Goal: Answer question/provide support

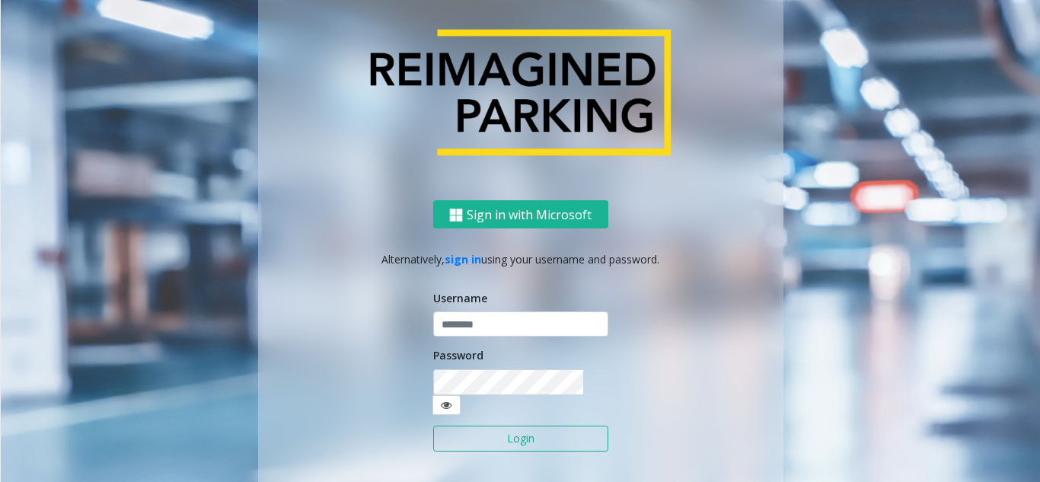
type input "**********"
click at [504, 426] on button "Login" at bounding box center [520, 439] width 175 height 26
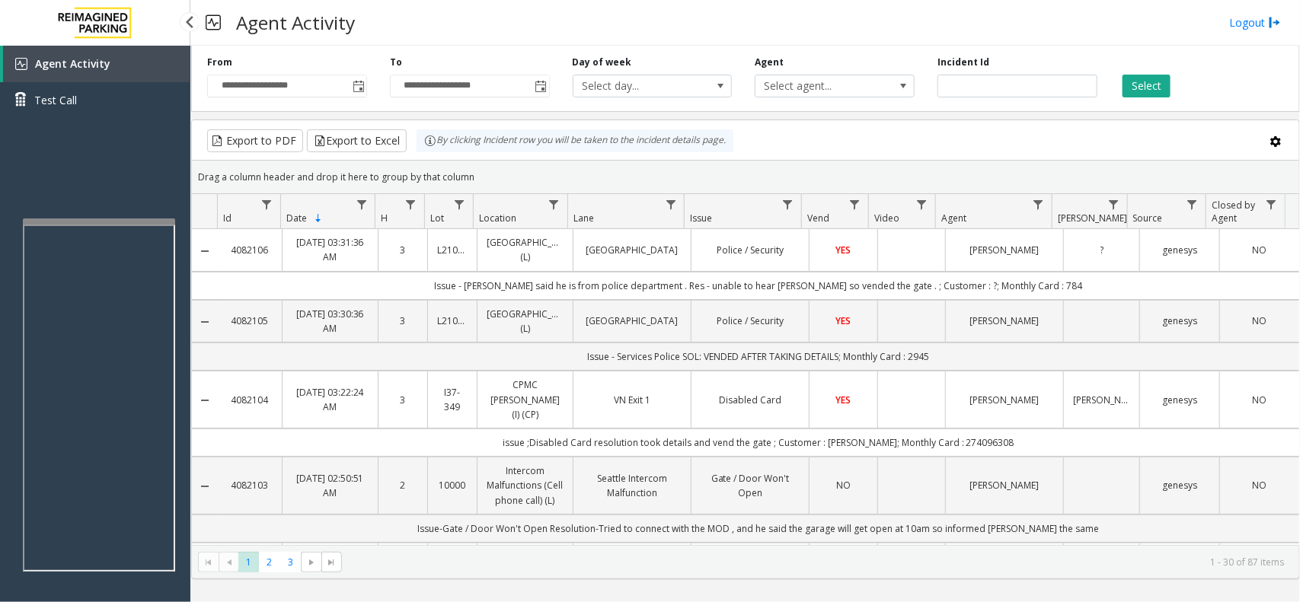
click at [134, 211] on app-root "**********" at bounding box center [650, 301] width 1300 height 602
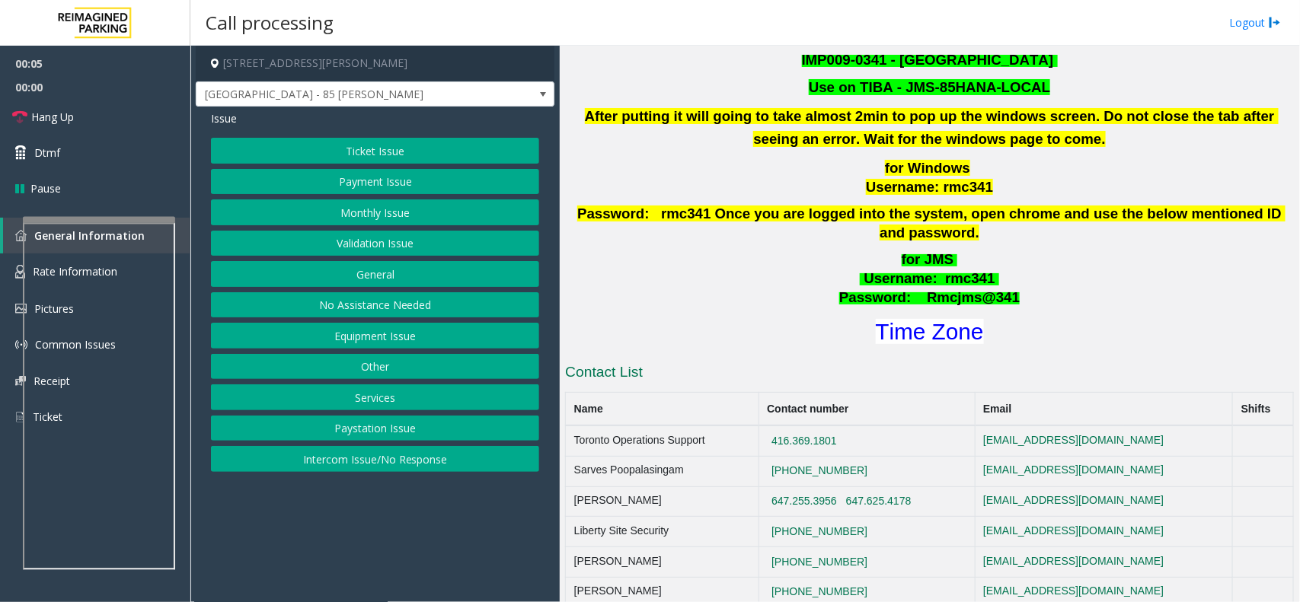
scroll to position [381, 0]
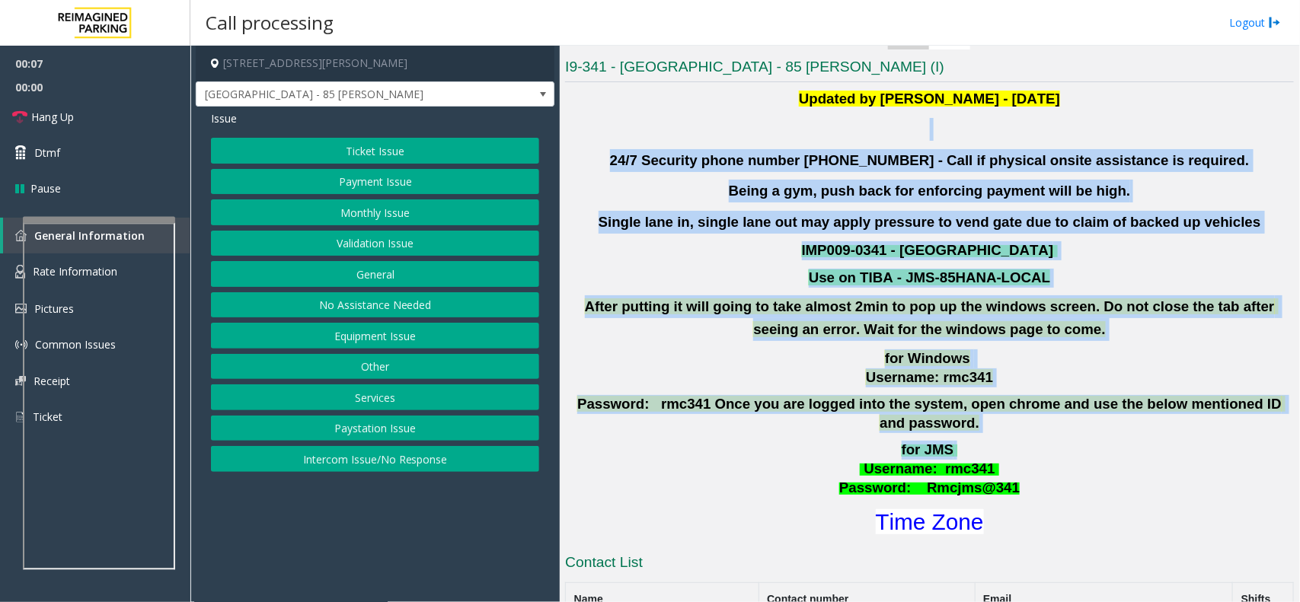
drag, startPoint x: 621, startPoint y: 137, endPoint x: 1029, endPoint y: 464, distance: 523.2
click at [1009, 451] on div "Updated by [PERSON_NAME] - [DATE] 24/7 Security phone number [PHONE_NUMBER] - C…" at bounding box center [929, 313] width 729 height 450
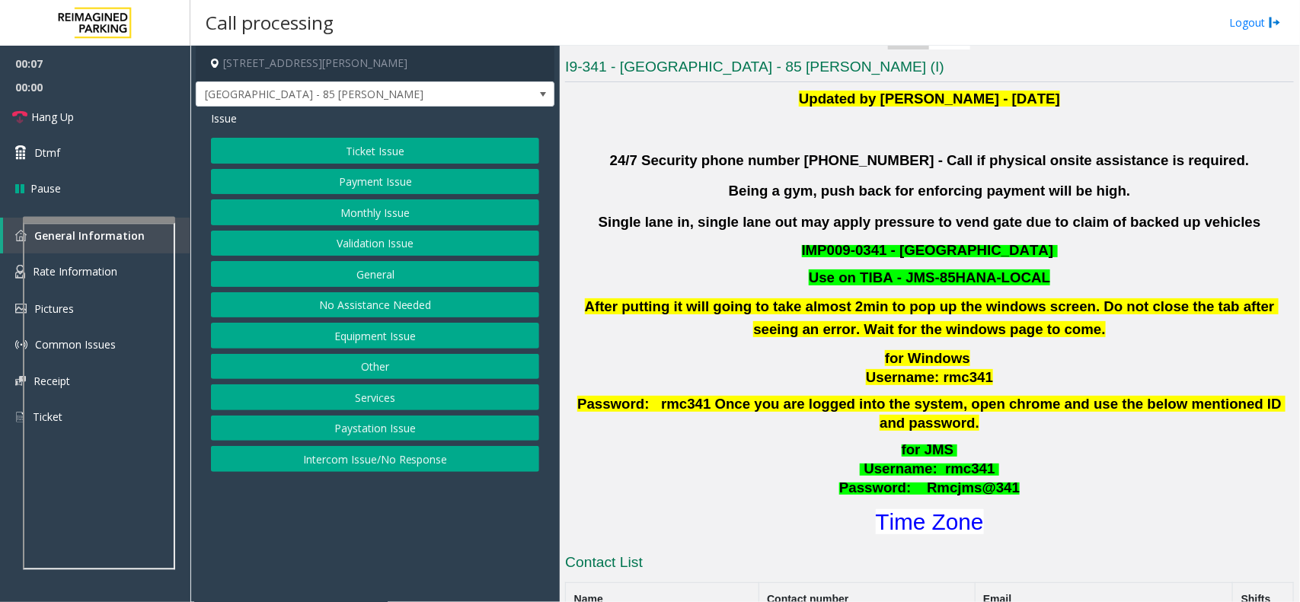
click at [1029, 464] on p "for JMS Username : rmc341 Password: Rmcjms@341" at bounding box center [929, 469] width 732 height 56
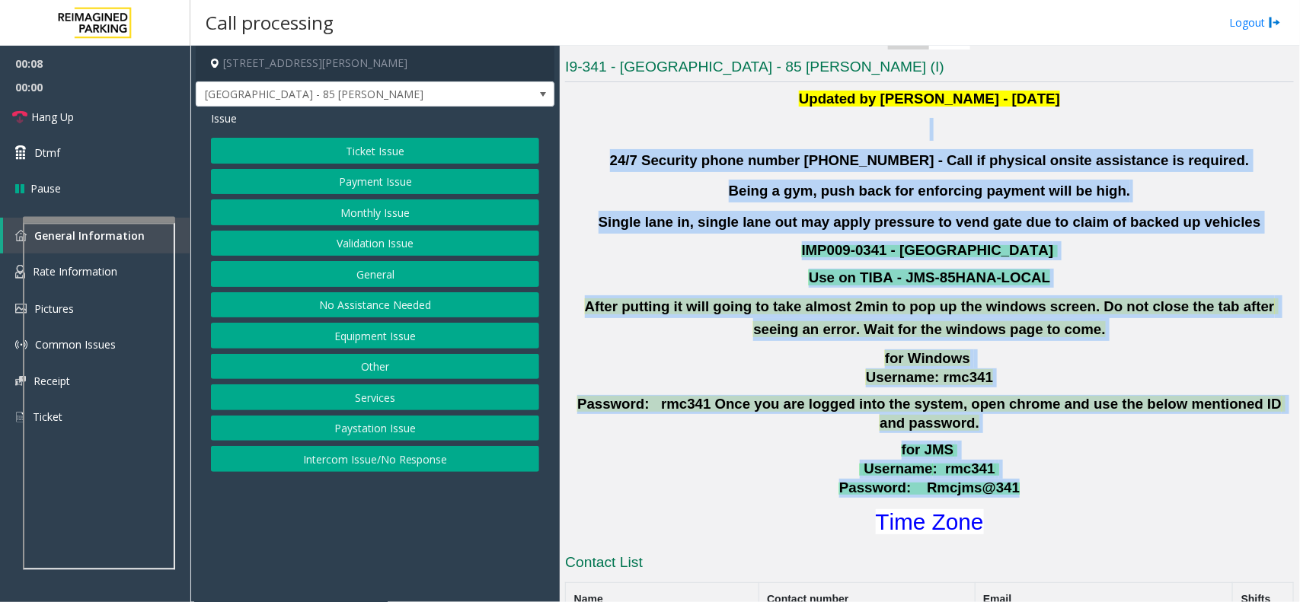
drag, startPoint x: 1029, startPoint y: 464, endPoint x: 678, endPoint y: 141, distance: 476.8
click at [678, 141] on div "Updated by [PERSON_NAME] - [DATE] 24/7 Security phone number [PHONE_NUMBER] - C…" at bounding box center [929, 313] width 729 height 450
click at [490, 238] on button "Validation Issue" at bounding box center [375, 244] width 328 height 26
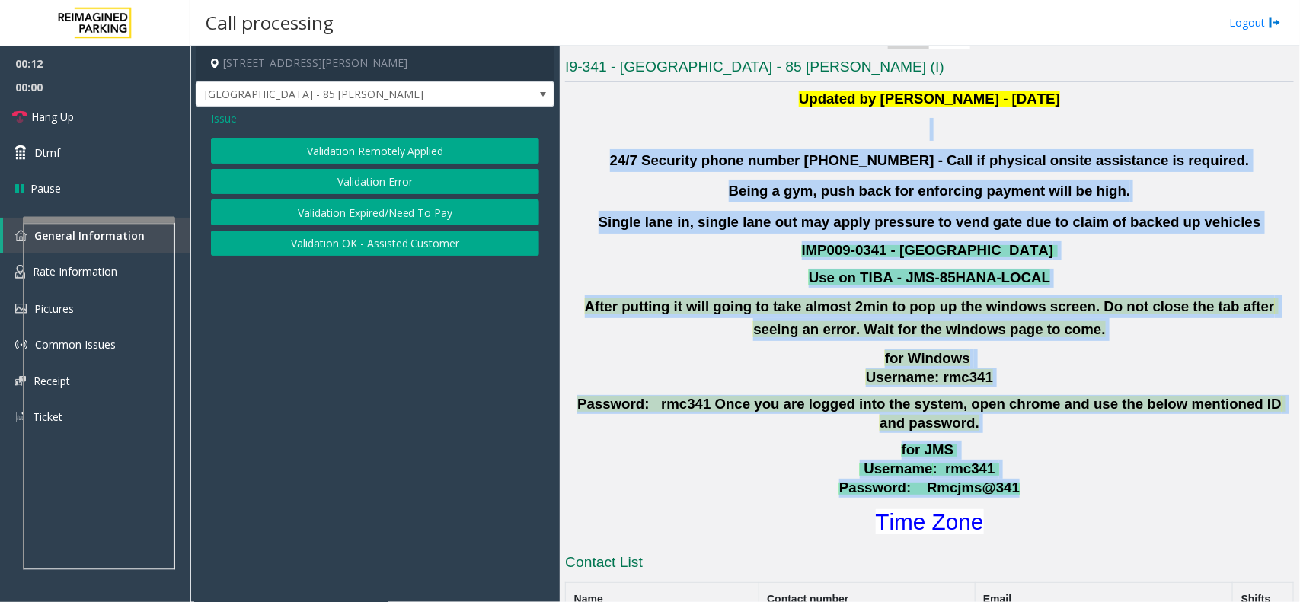
click at [470, 180] on button "Validation Error" at bounding box center [375, 182] width 328 height 26
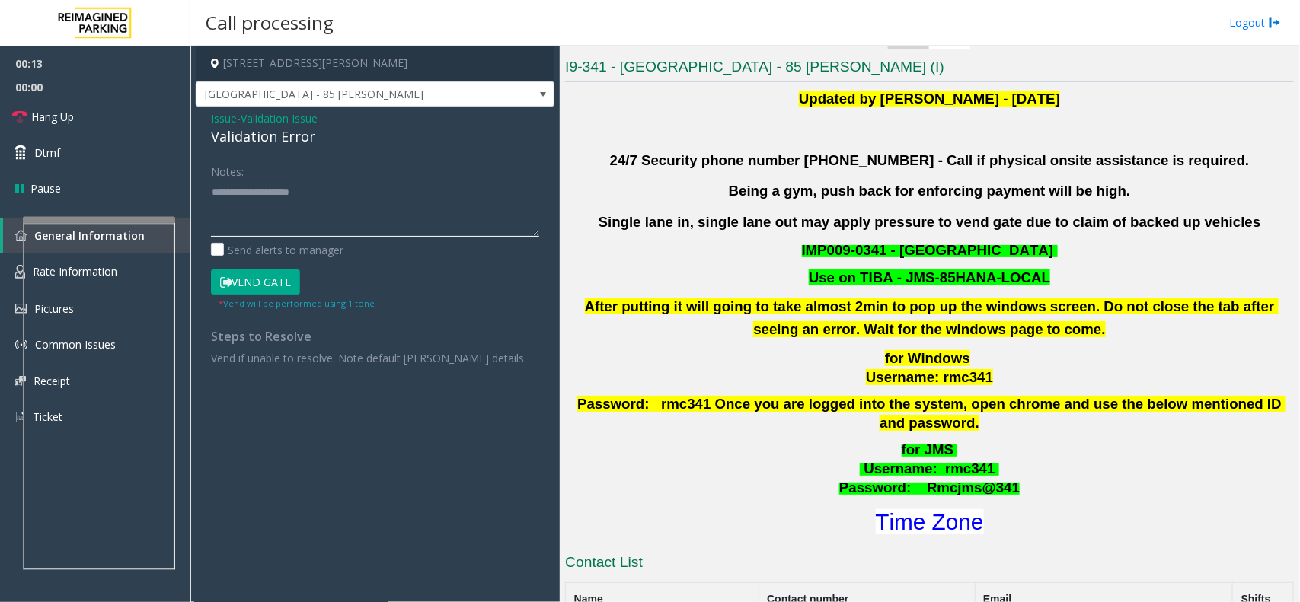
click at [448, 187] on textarea at bounding box center [375, 208] width 328 height 57
click at [307, 137] on div "Validation Error" at bounding box center [375, 136] width 328 height 21
copy div "Validation Error"
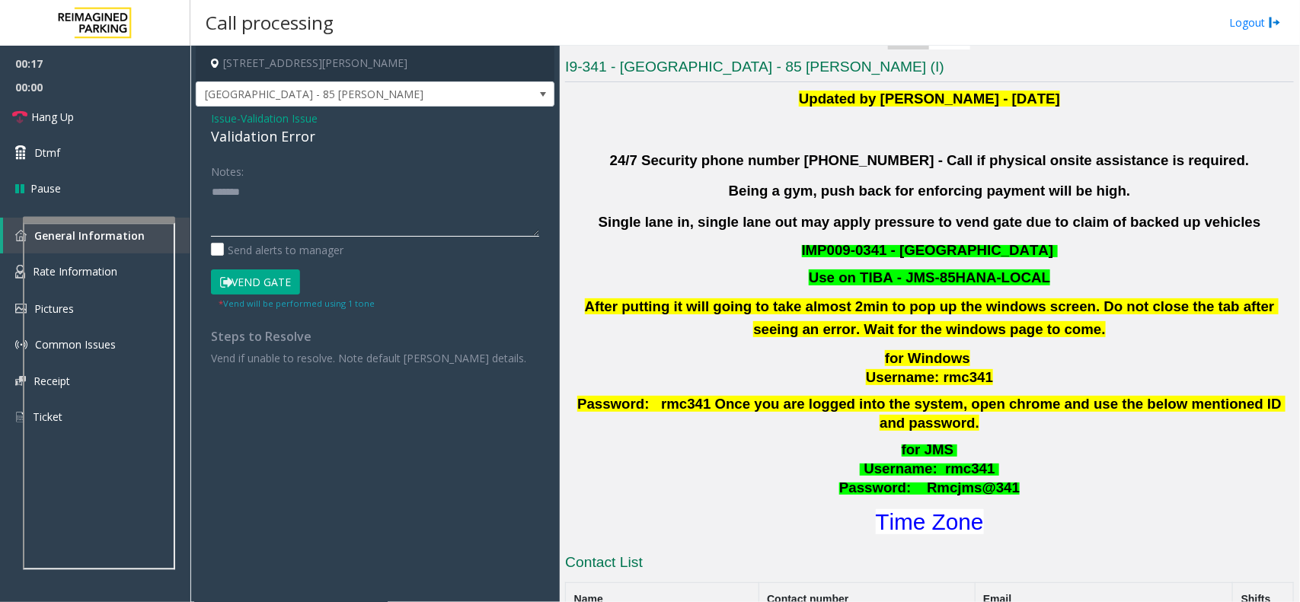
click at [321, 196] on textarea at bounding box center [375, 208] width 328 height 57
paste textarea "**********"
click at [910, 509] on font "Time Zone" at bounding box center [930, 521] width 108 height 25
click at [298, 231] on textarea at bounding box center [375, 208] width 328 height 57
click at [321, 221] on textarea at bounding box center [375, 208] width 328 height 57
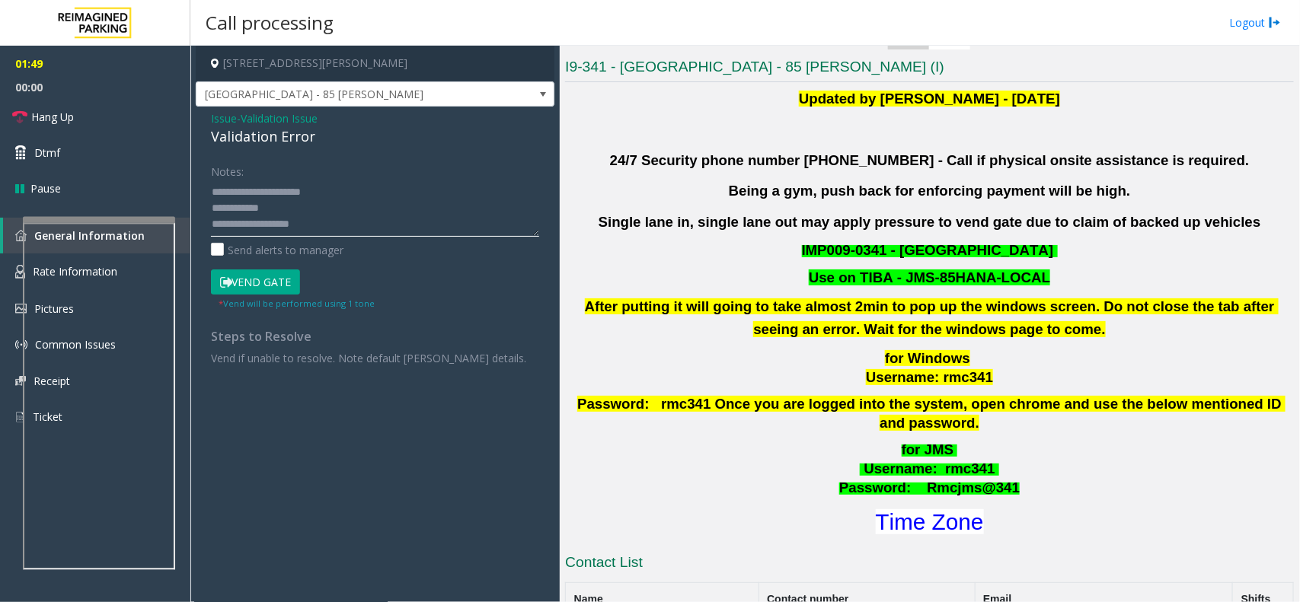
click at [328, 210] on textarea at bounding box center [375, 208] width 328 height 57
click at [280, 276] on button "Vend Gate" at bounding box center [255, 283] width 89 height 26
click at [337, 210] on textarea at bounding box center [375, 208] width 328 height 57
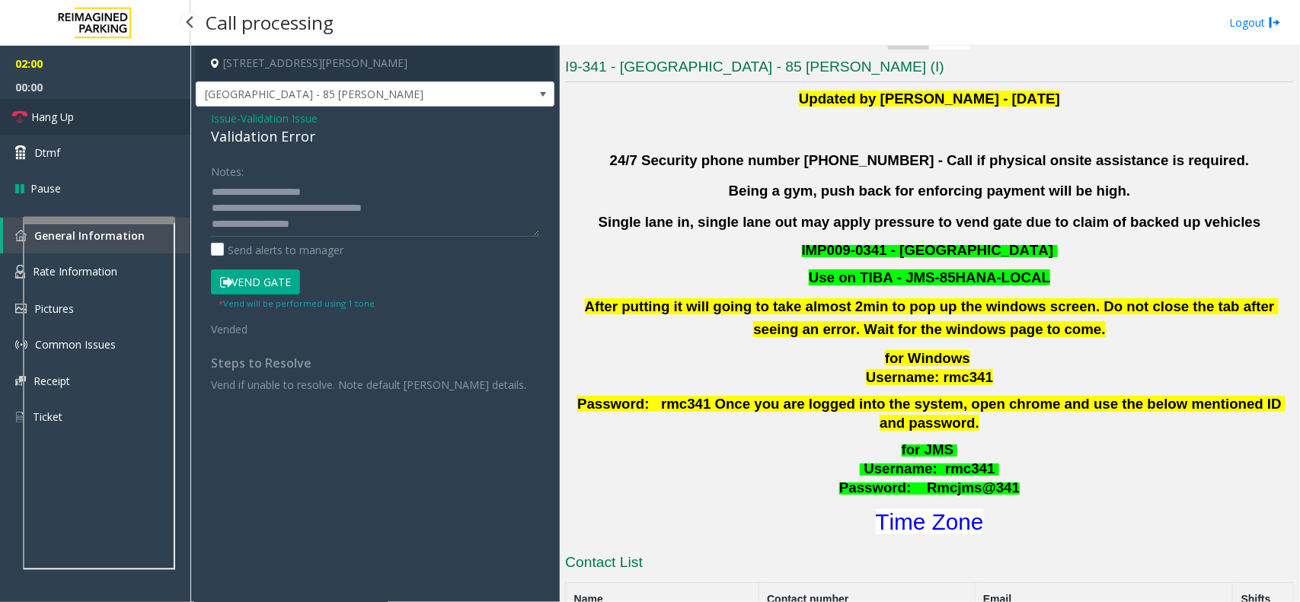
click at [82, 100] on link "Hang Up" at bounding box center [95, 117] width 190 height 36
click at [476, 191] on textarea at bounding box center [375, 208] width 328 height 57
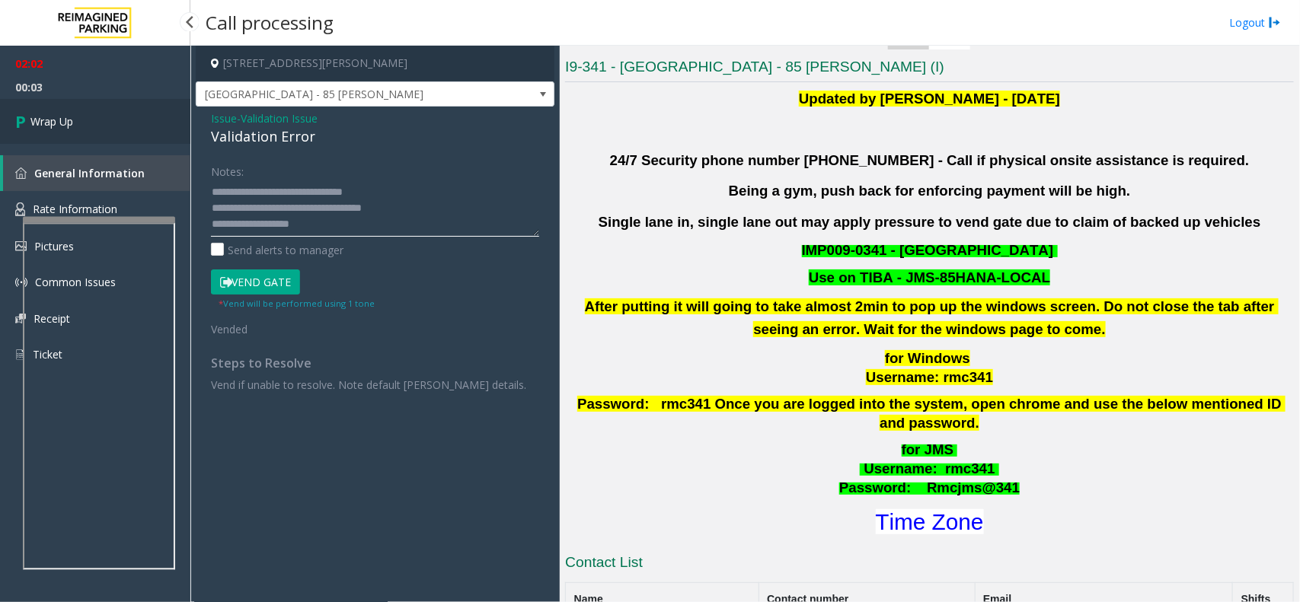
type textarea "**********"
click at [61, 103] on link "Wrap Up" at bounding box center [95, 121] width 190 height 45
